Goal: Information Seeking & Learning: Compare options

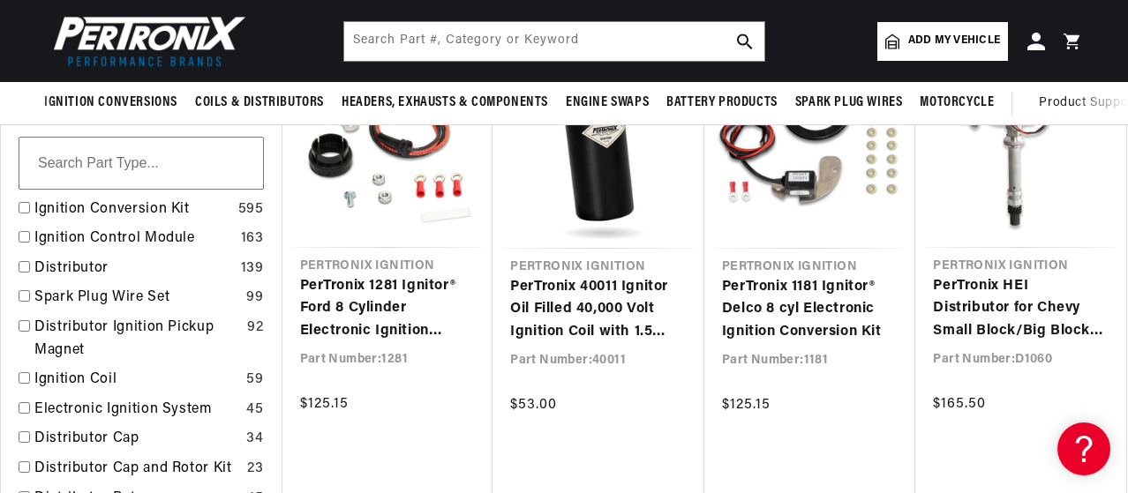
scroll to position [0, 971]
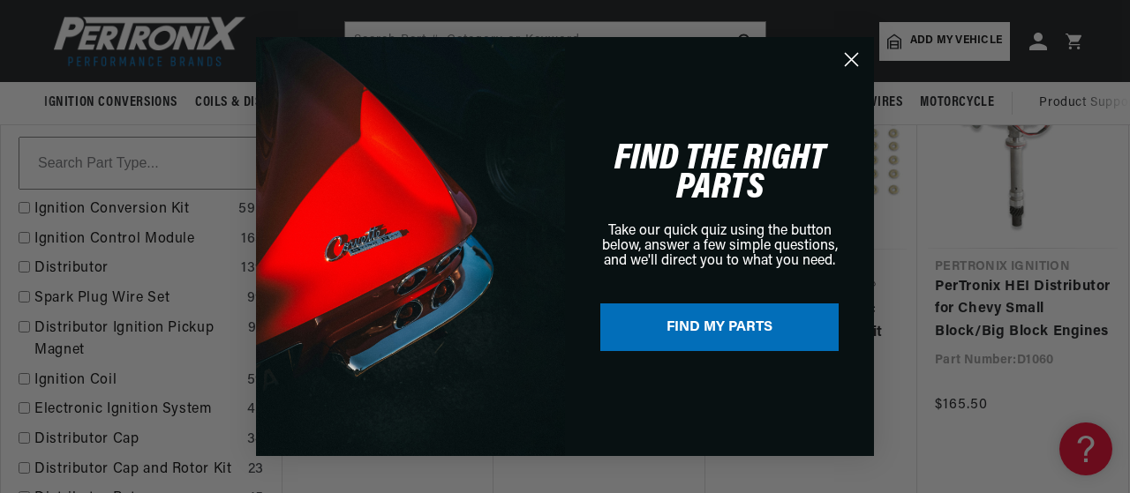
click at [852, 61] on icon "Close dialog" at bounding box center [851, 60] width 12 height 12
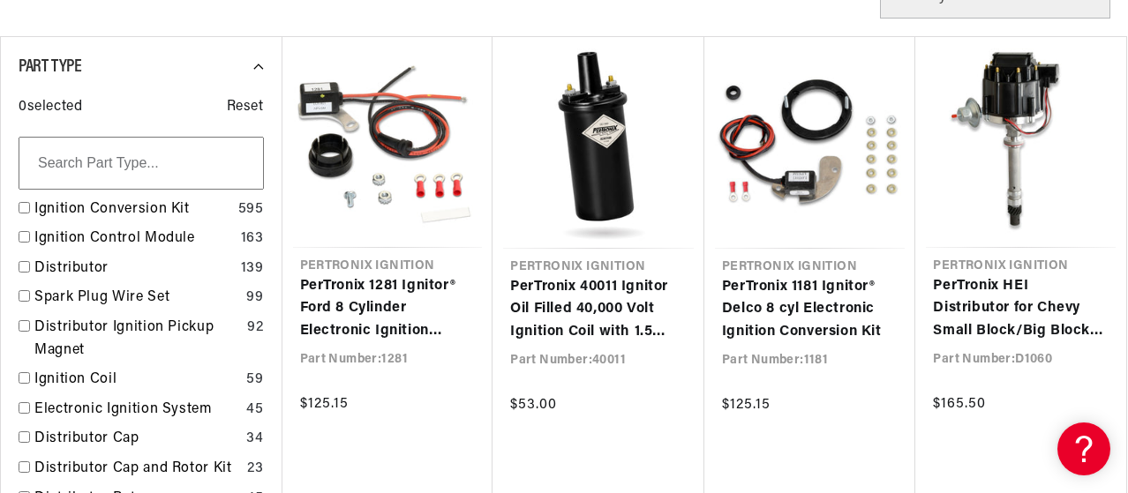
scroll to position [0, 0]
click at [19, 241] on input "checkbox" at bounding box center [24, 236] width 11 height 11
checkbox input "false"
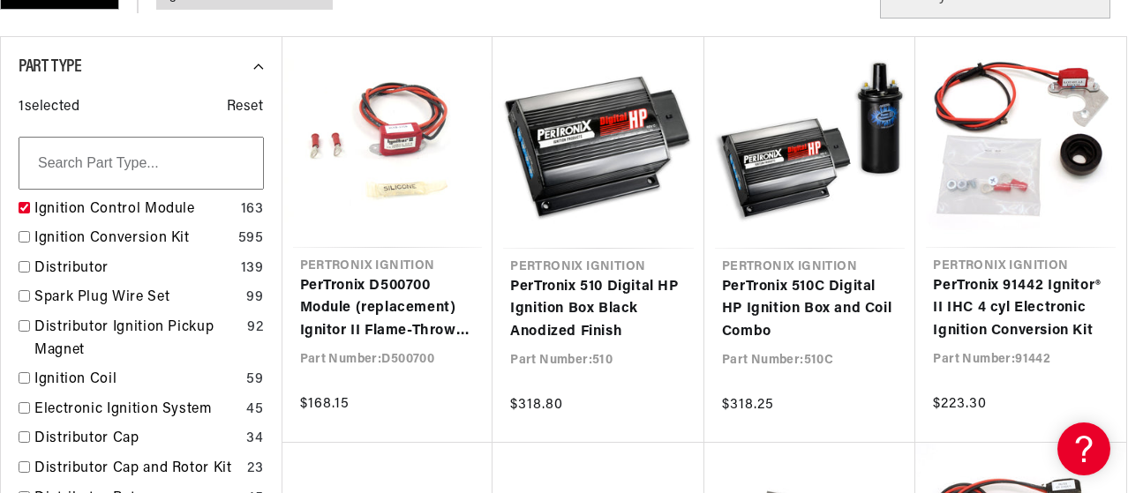
click at [19, 241] on input "checkbox" at bounding box center [24, 236] width 11 height 11
checkbox input "false"
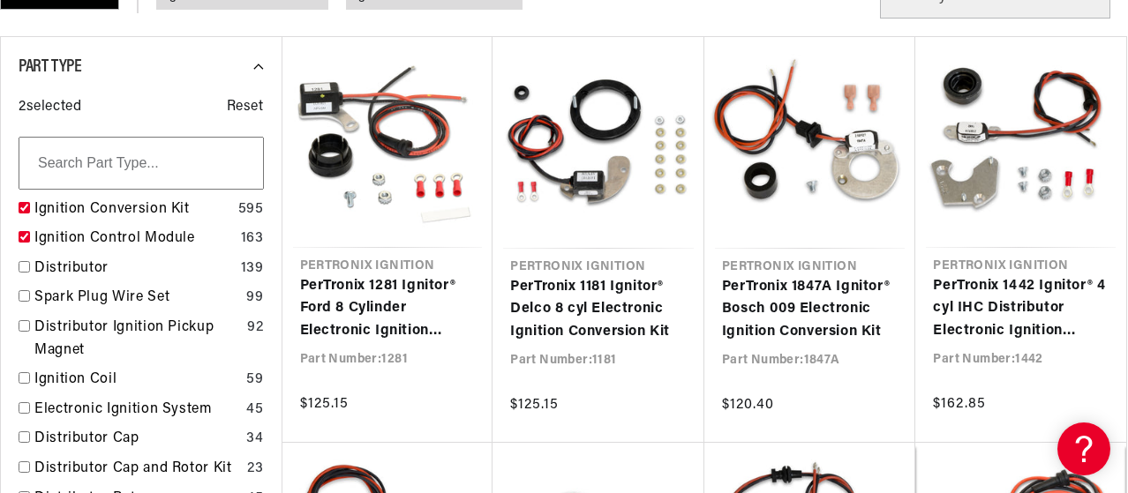
scroll to position [0, 969]
click at [26, 210] on input "checkbox" at bounding box center [24, 207] width 11 height 11
checkbox input "true"
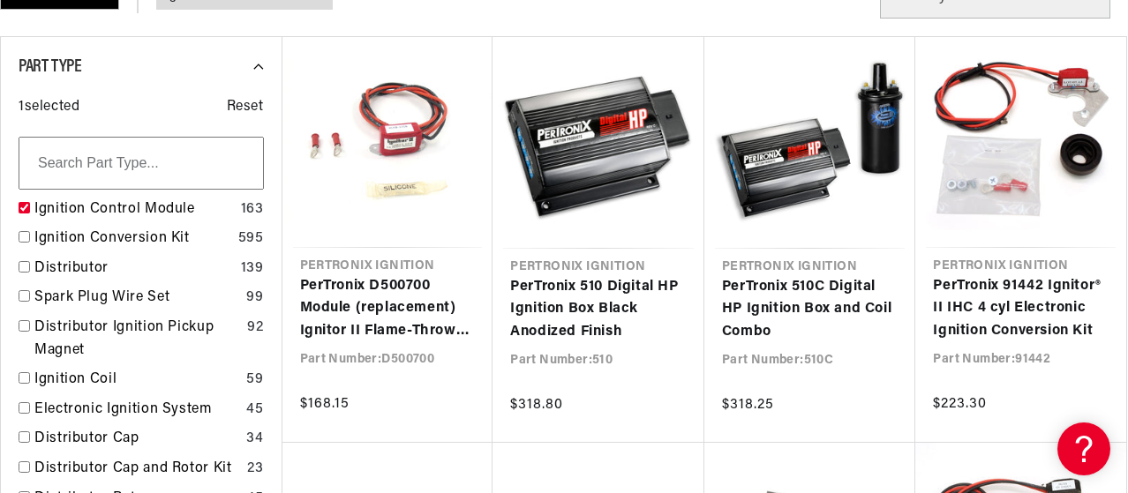
scroll to position [0, 1938]
click at [26, 210] on input "checkbox" at bounding box center [24, 207] width 11 height 11
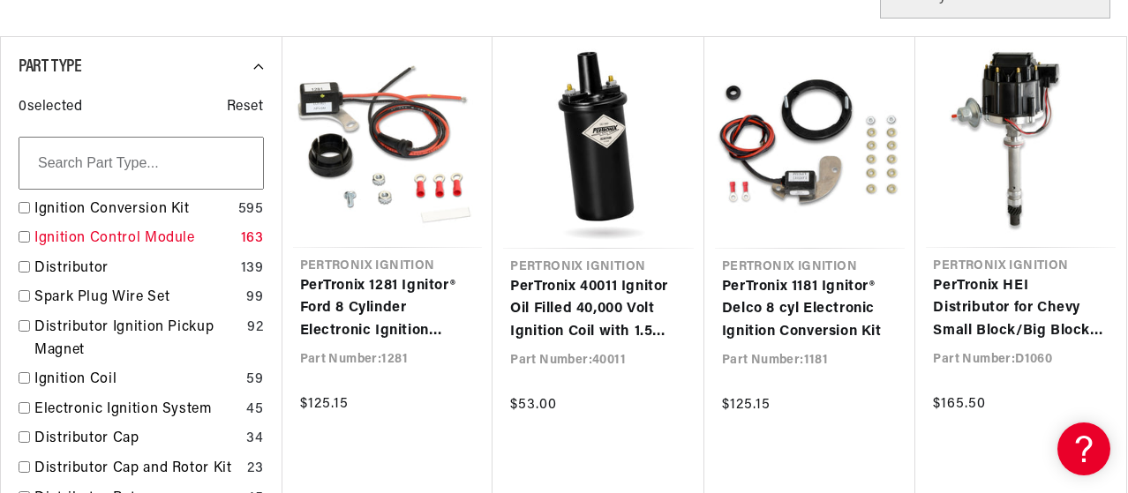
click at [23, 242] on input "checkbox" at bounding box center [24, 236] width 11 height 11
checkbox input "false"
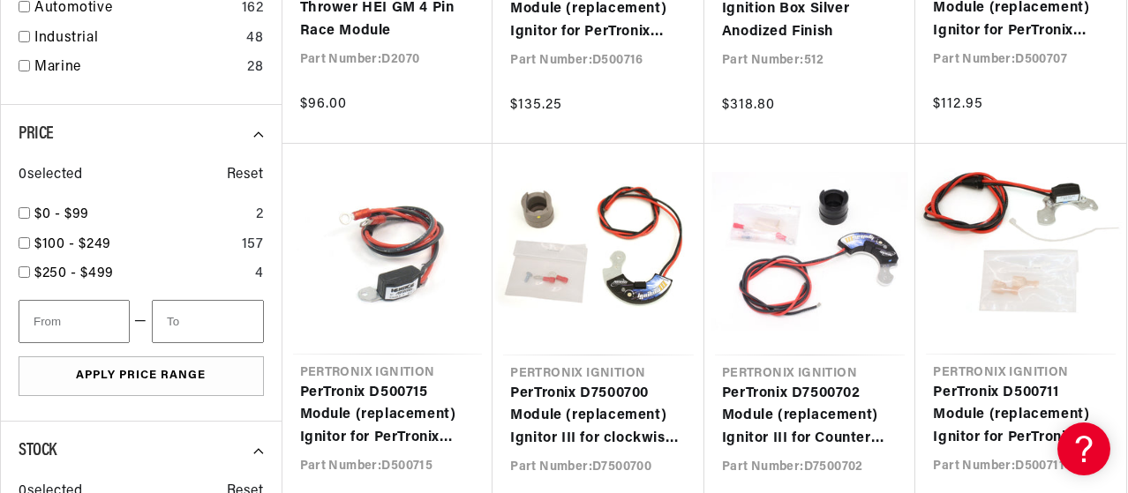
scroll to position [0, 1938]
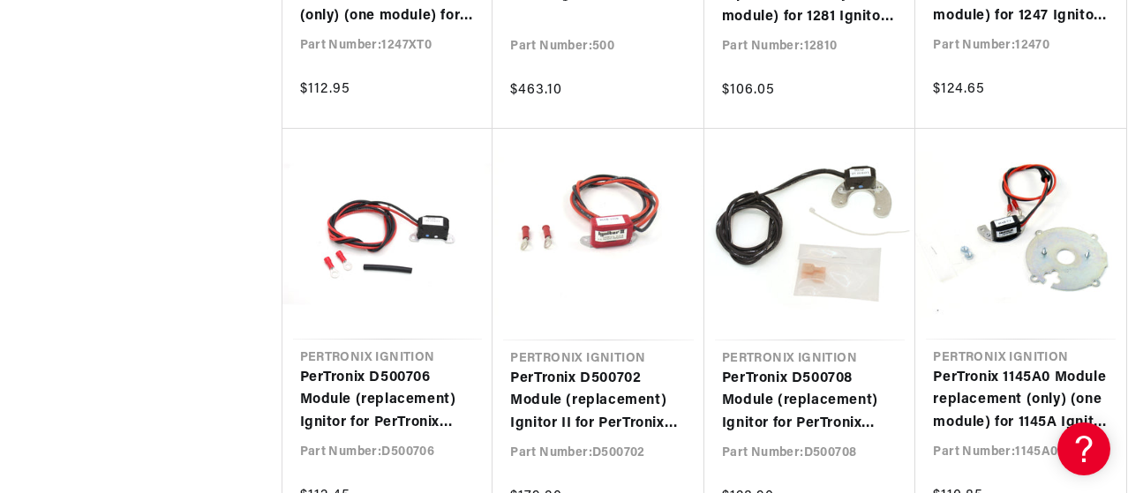
scroll to position [0, 969]
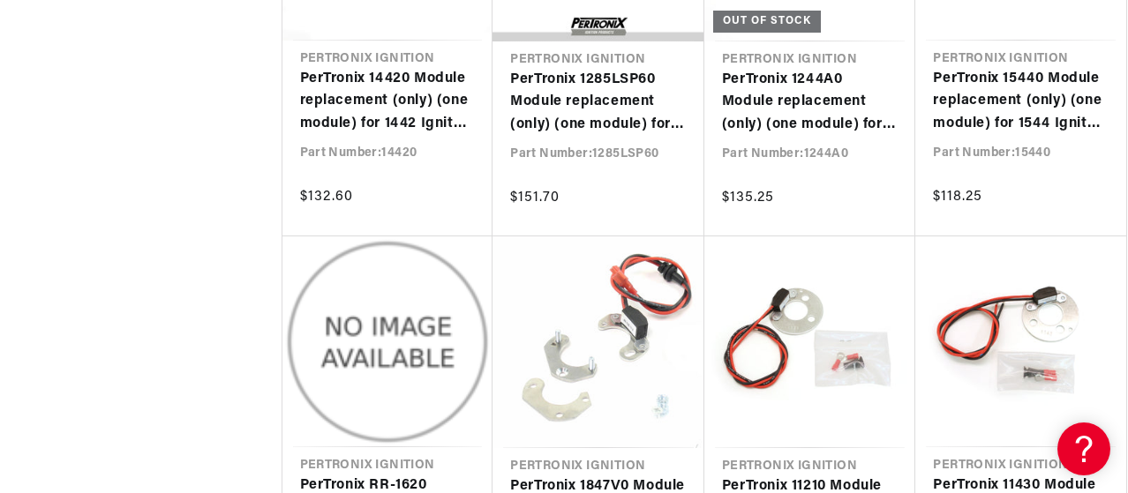
scroll to position [3330, 0]
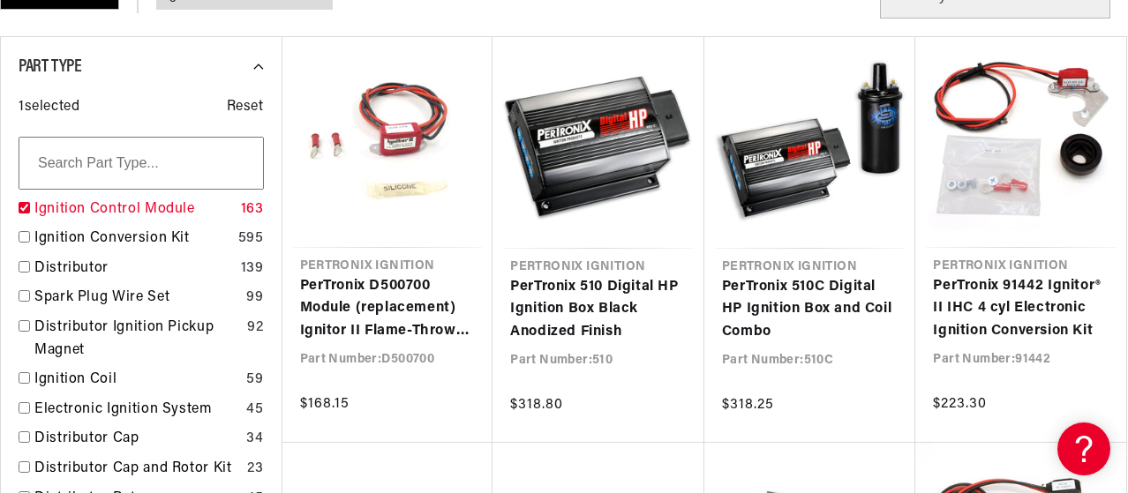
click at [25, 210] on input "checkbox" at bounding box center [24, 207] width 11 height 11
checkbox input "true"
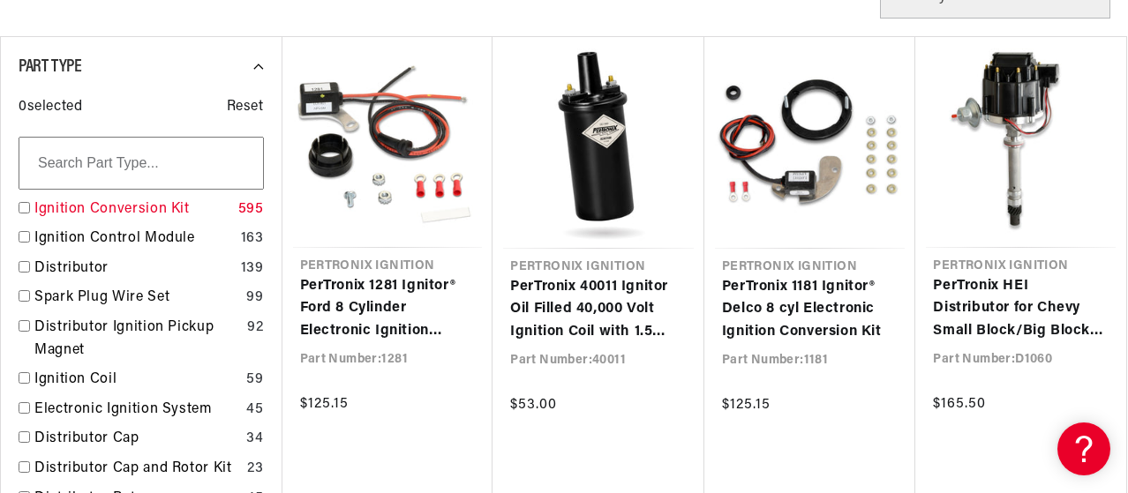
click at [25, 211] on input "checkbox" at bounding box center [24, 207] width 11 height 11
checkbox input "true"
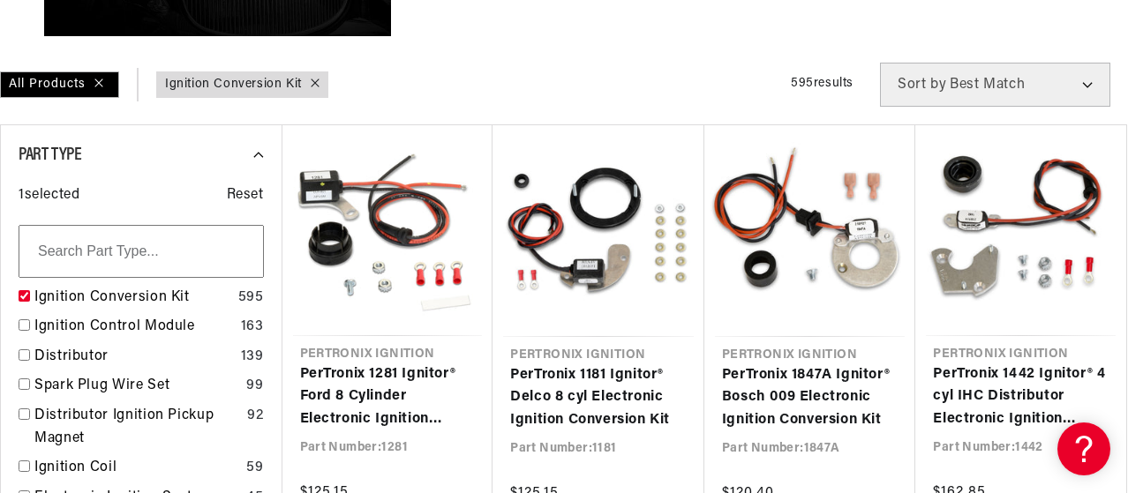
click at [237, 253] on input "text" at bounding box center [141, 251] width 245 height 53
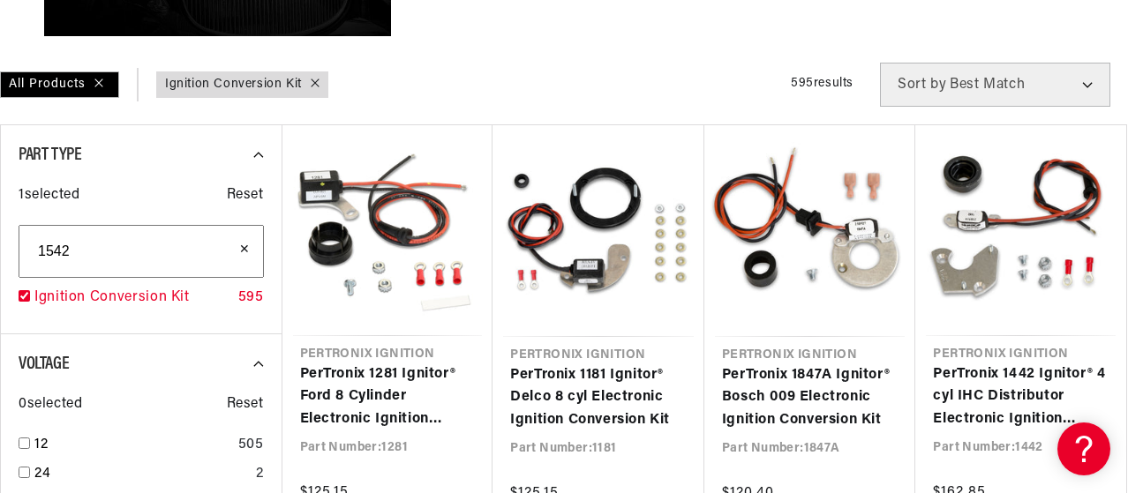
type input "1542"
click at [215, 315] on div "Ignition Conversion Kit 595" at bounding box center [141, 302] width 245 height 30
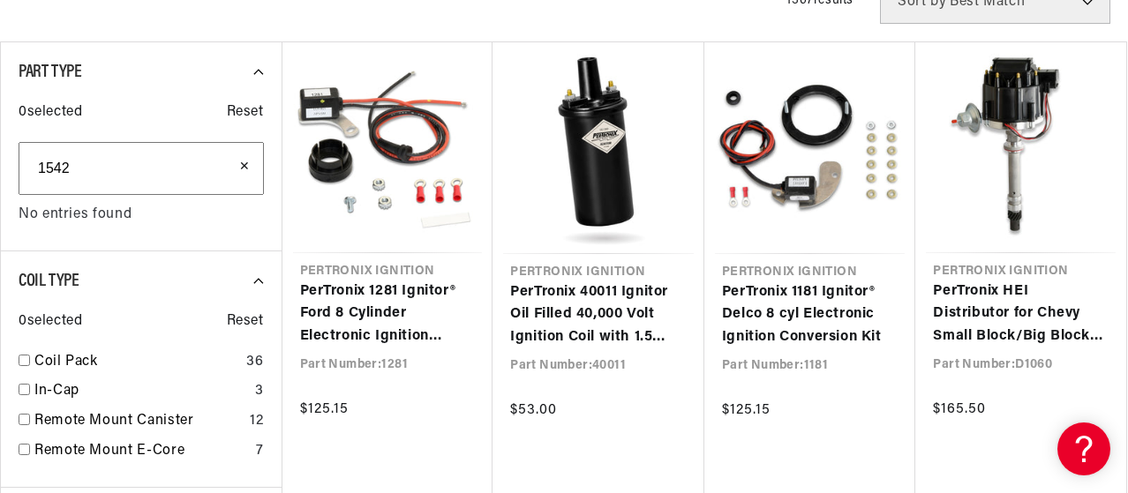
scroll to position [618, 0]
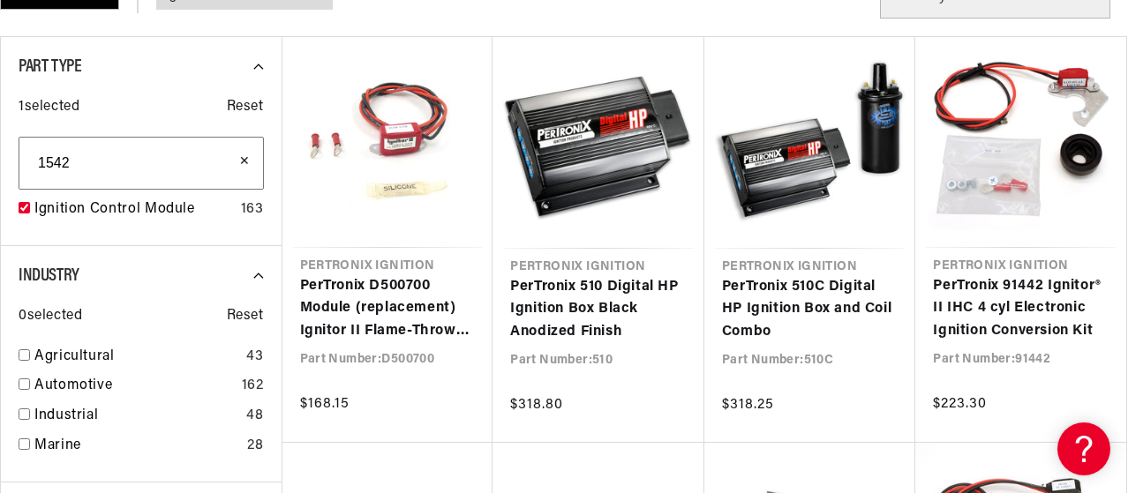
scroll to position [0, 1938]
click at [23, 360] on input "checkbox" at bounding box center [24, 354] width 11 height 11
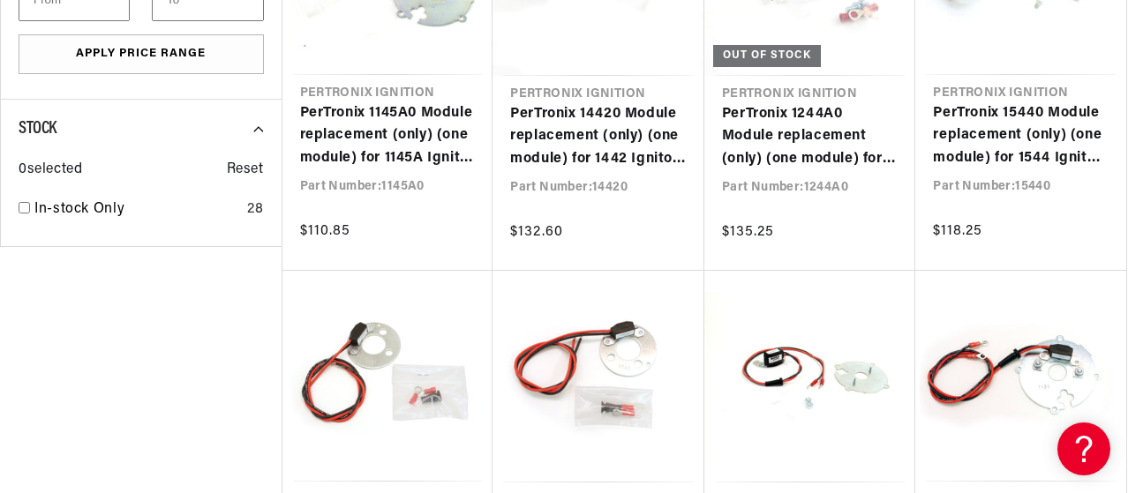
scroll to position [1324, 0]
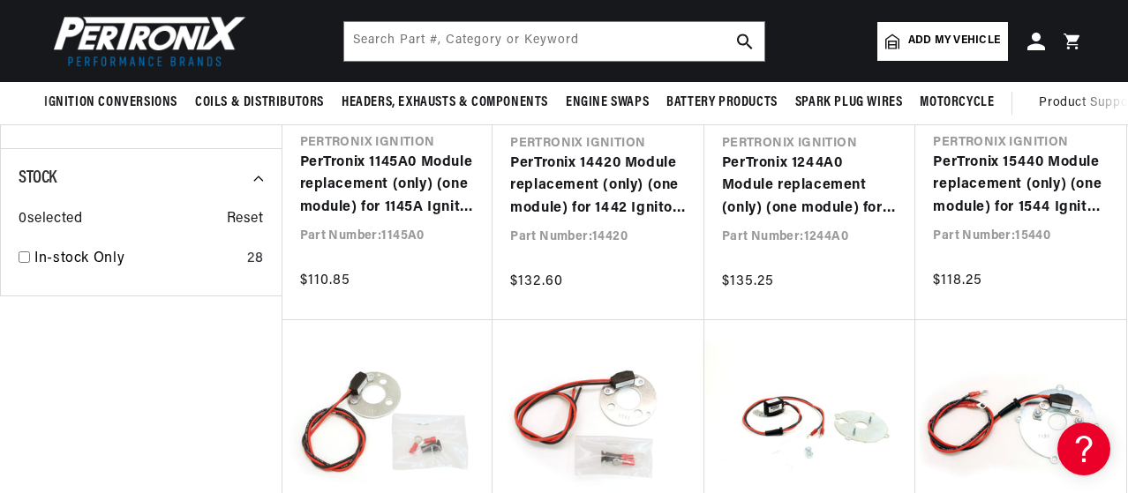
checkbox input "false"
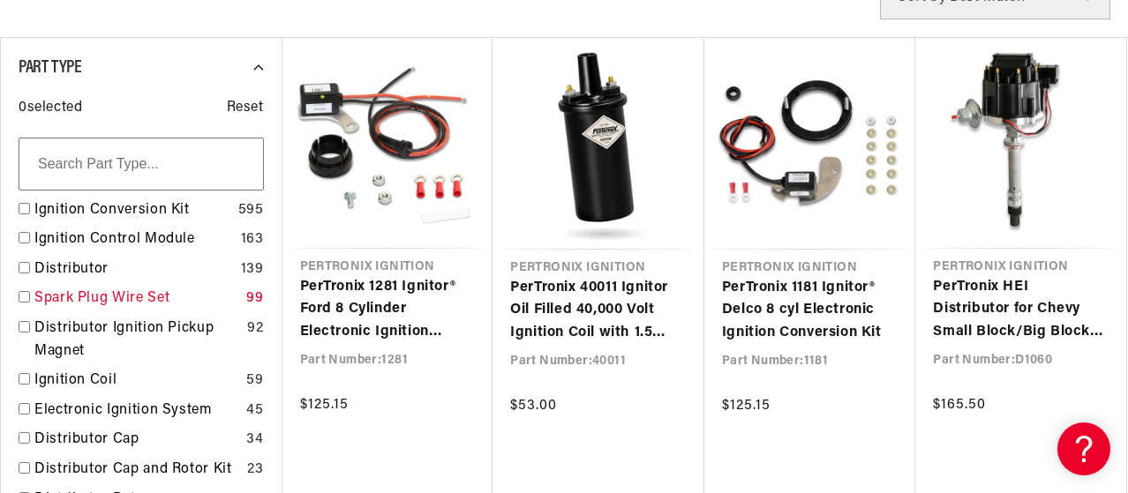
scroll to position [618, 0]
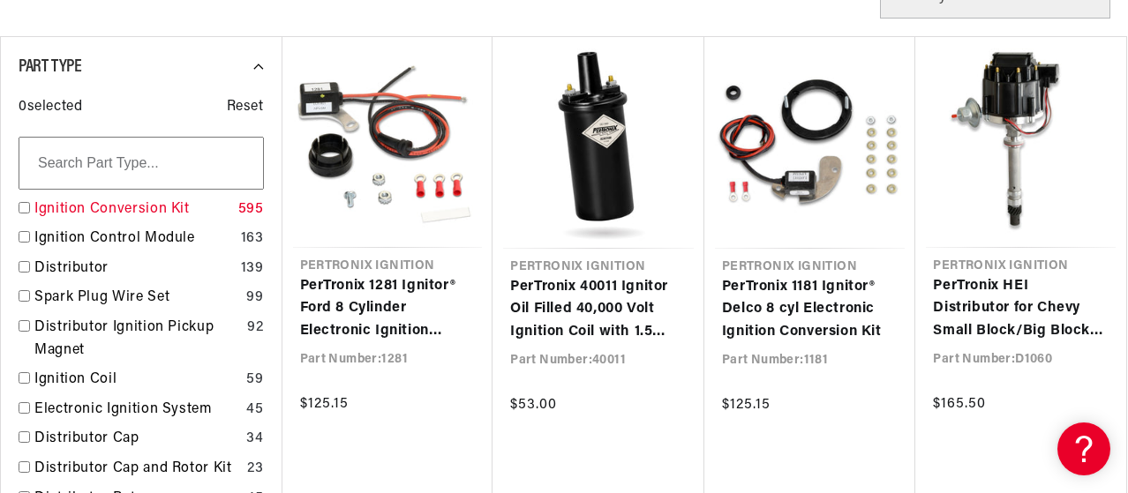
click at [23, 210] on input "checkbox" at bounding box center [24, 207] width 11 height 11
checkbox input "true"
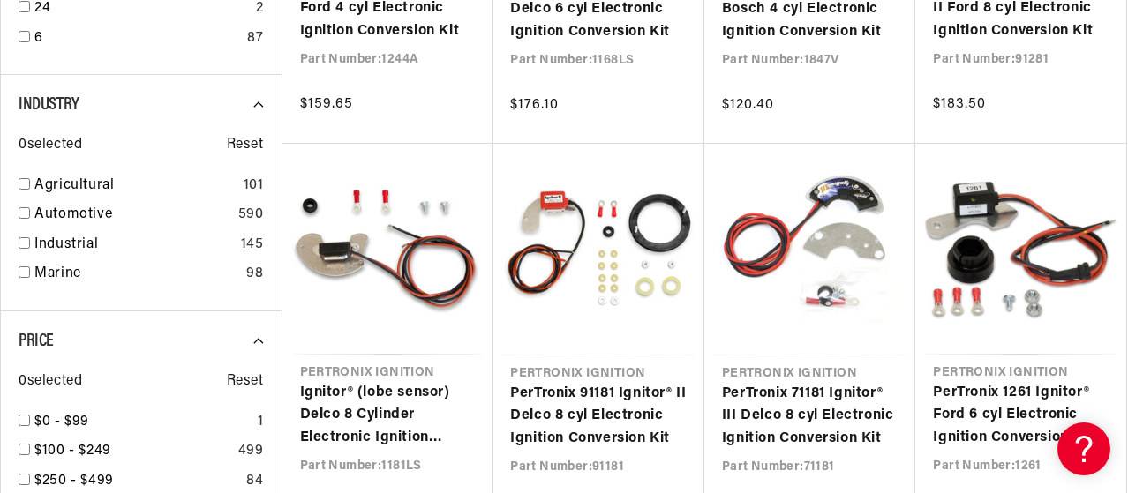
scroll to position [1412, 0]
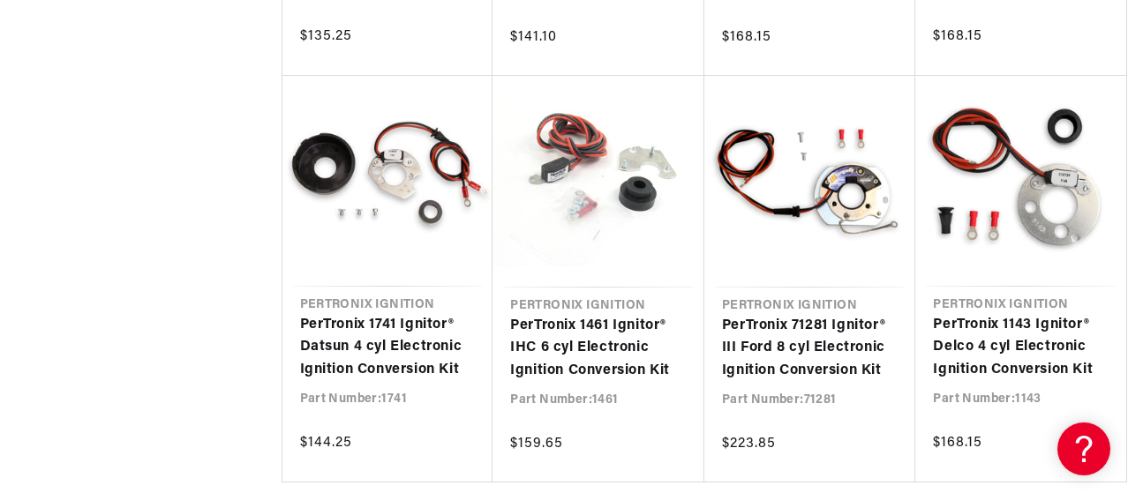
scroll to position [0, 156]
